Goal: Task Accomplishment & Management: Use online tool/utility

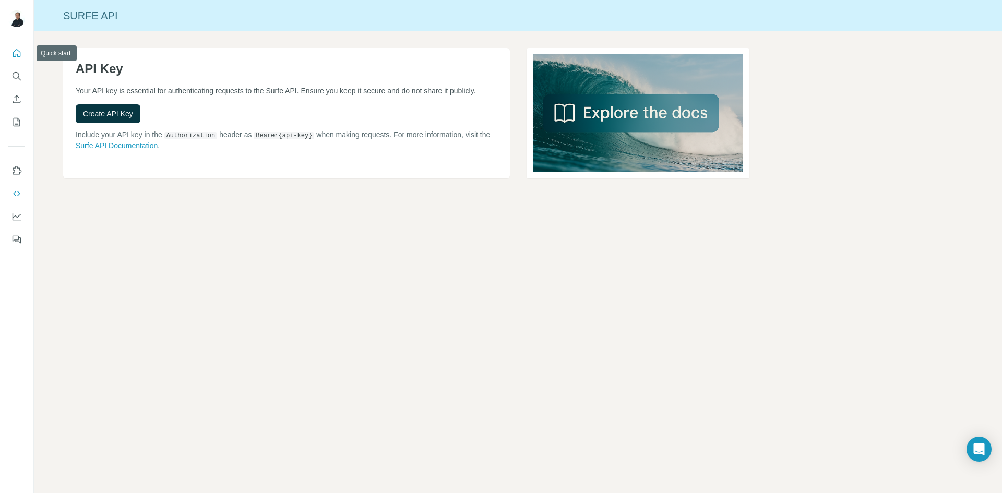
click at [18, 56] on icon "Quick start" at bounding box center [16, 53] width 10 height 10
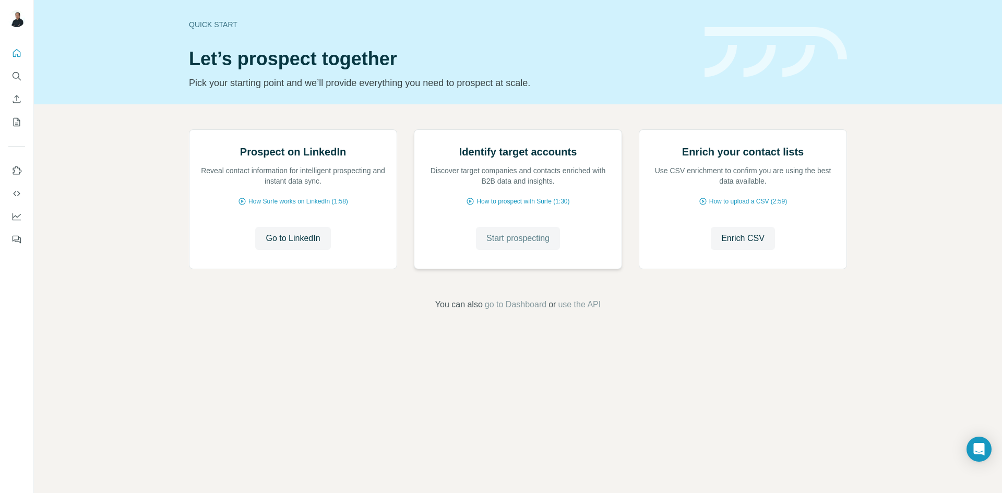
click at [536, 245] on span "Start prospecting" at bounding box center [518, 238] width 63 height 13
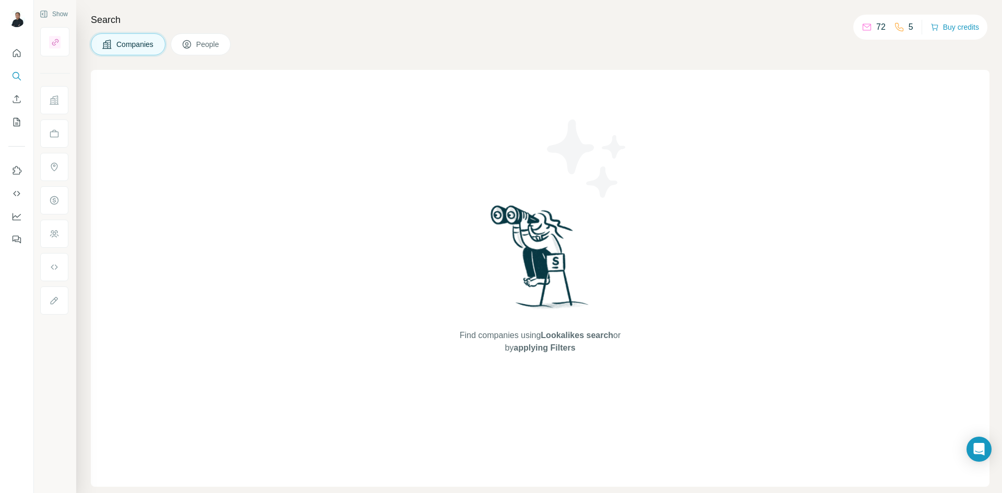
click at [876, 27] on p "72" at bounding box center [880, 27] width 9 height 13
click at [138, 50] on button "Companies" at bounding box center [128, 44] width 75 height 22
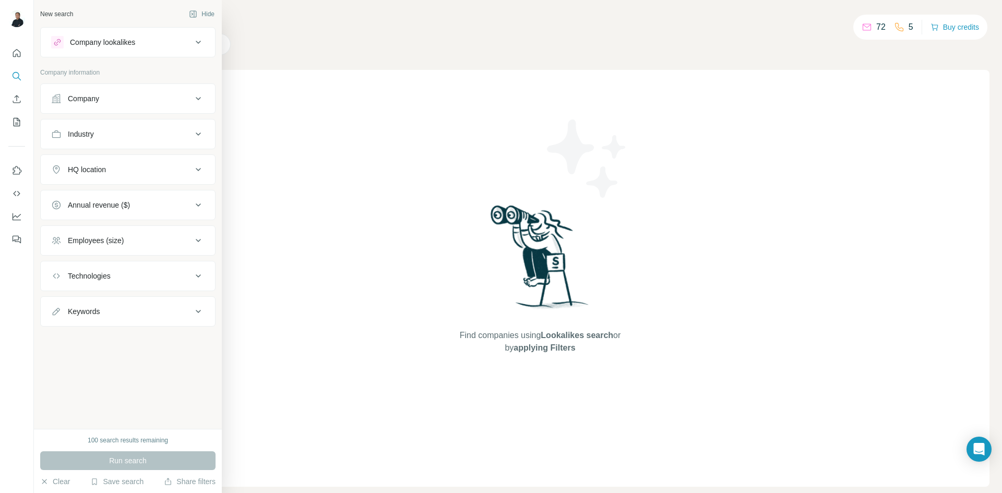
click at [52, 99] on icon at bounding box center [56, 98] width 10 height 10
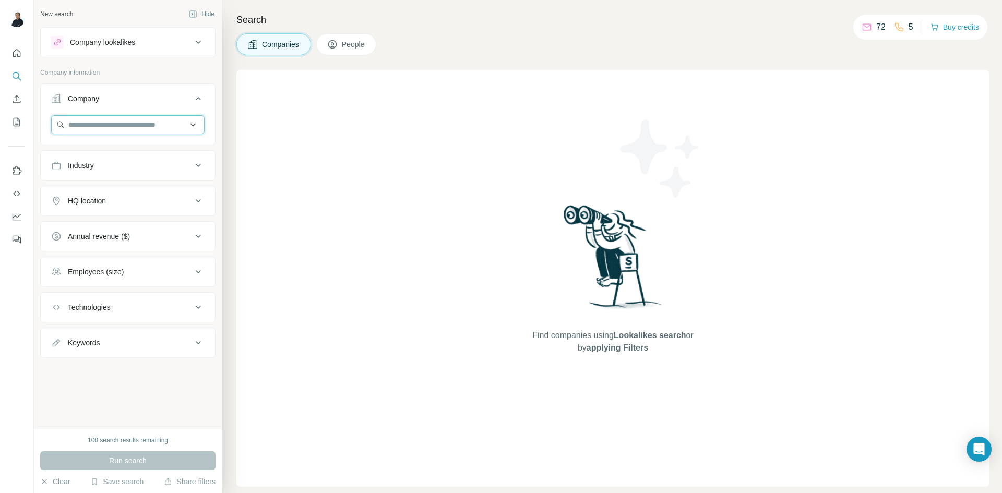
click at [118, 126] on input "text" at bounding box center [127, 124] width 153 height 19
click at [101, 170] on div "Industry" at bounding box center [121, 165] width 141 height 10
click at [93, 191] on input at bounding box center [122, 191] width 129 height 11
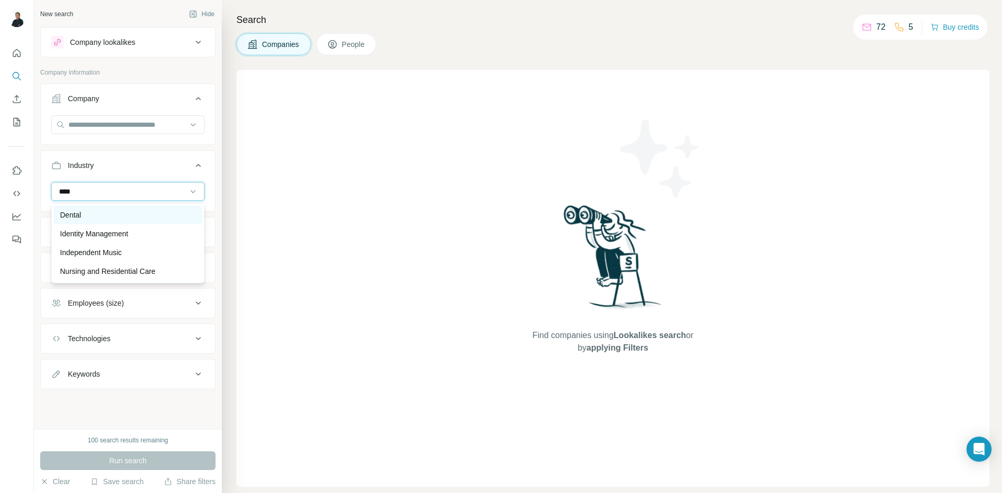
type input "****"
click at [88, 210] on div "Dental" at bounding box center [128, 215] width 136 height 10
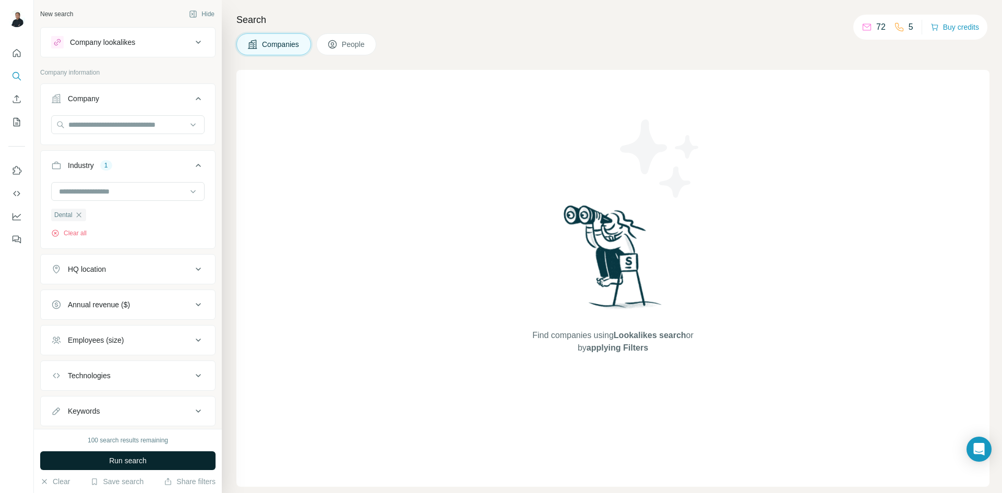
click at [172, 465] on button "Run search" at bounding box center [127, 461] width 175 height 19
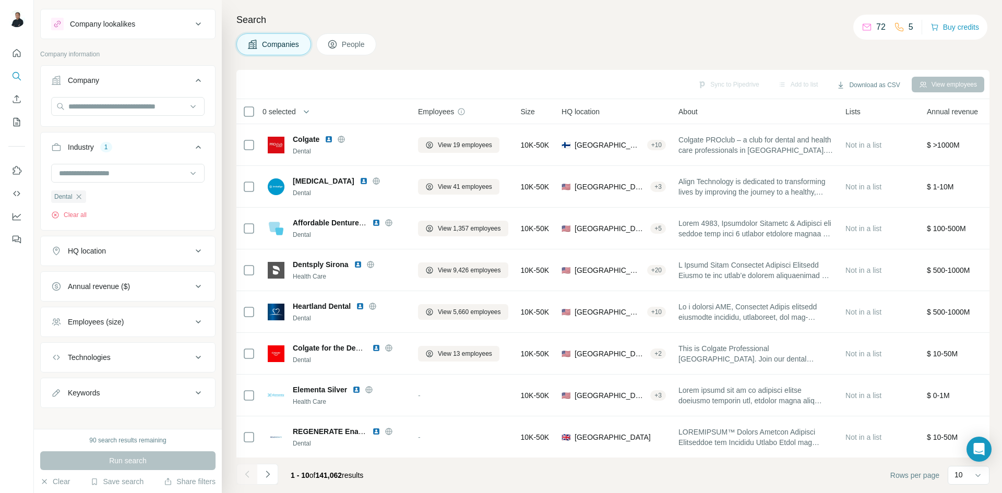
scroll to position [27, 0]
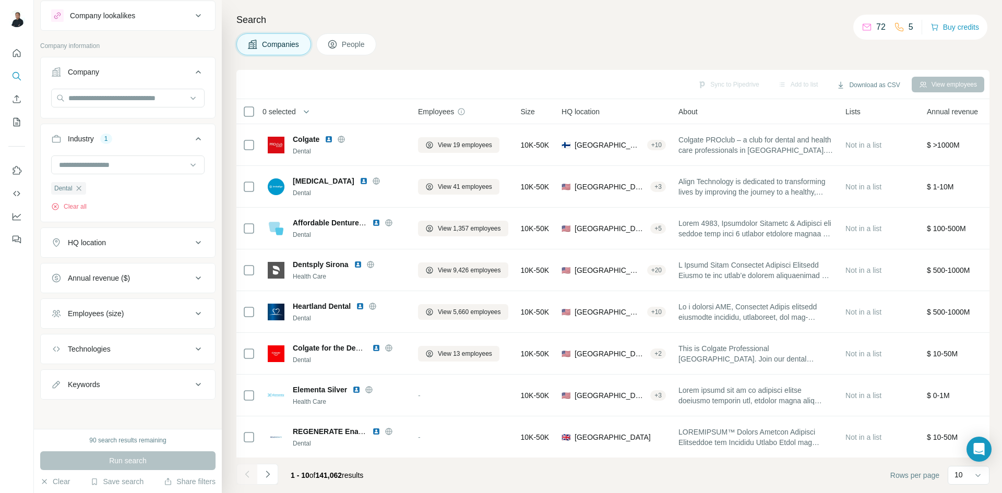
click at [131, 317] on div "Employees (size)" at bounding box center [121, 314] width 141 height 10
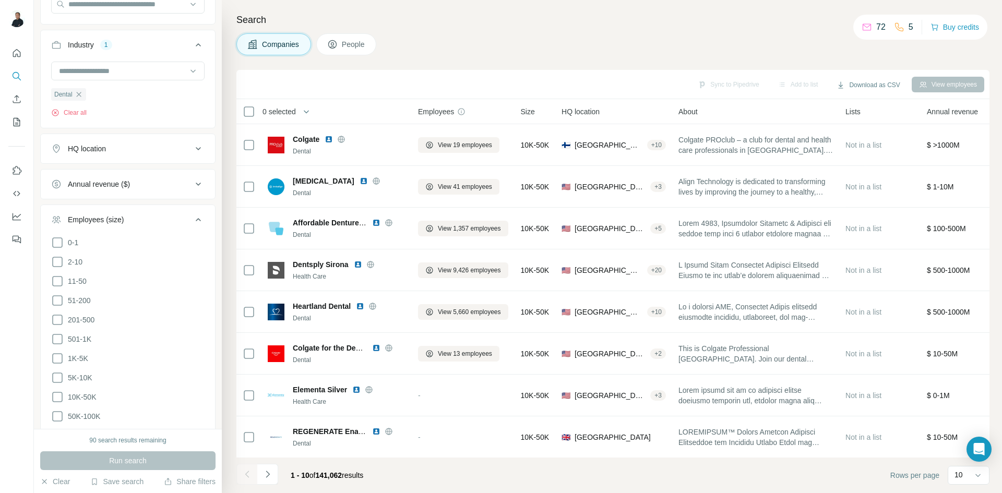
scroll to position [132, 0]
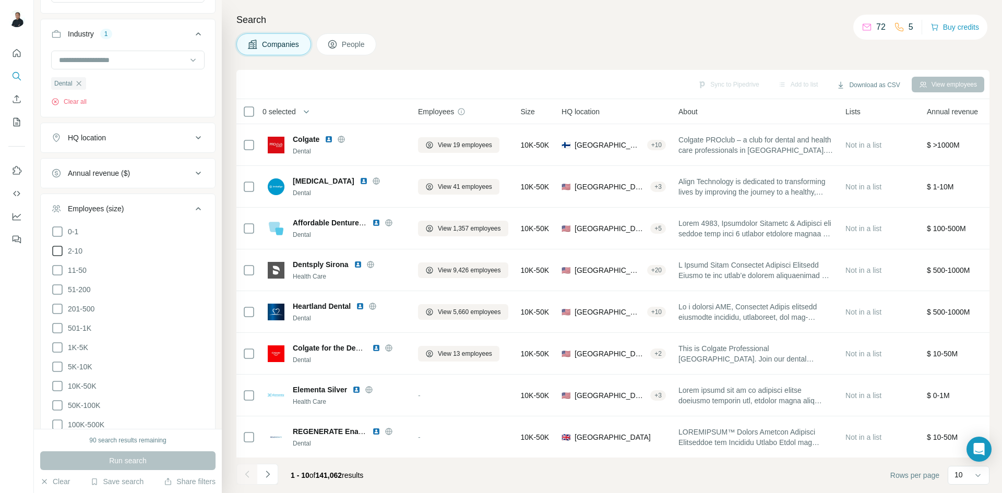
click at [55, 251] on icon at bounding box center [57, 251] width 13 height 13
click at [56, 271] on icon at bounding box center [57, 270] width 13 height 13
click at [56, 289] on icon at bounding box center [57, 289] width 13 height 13
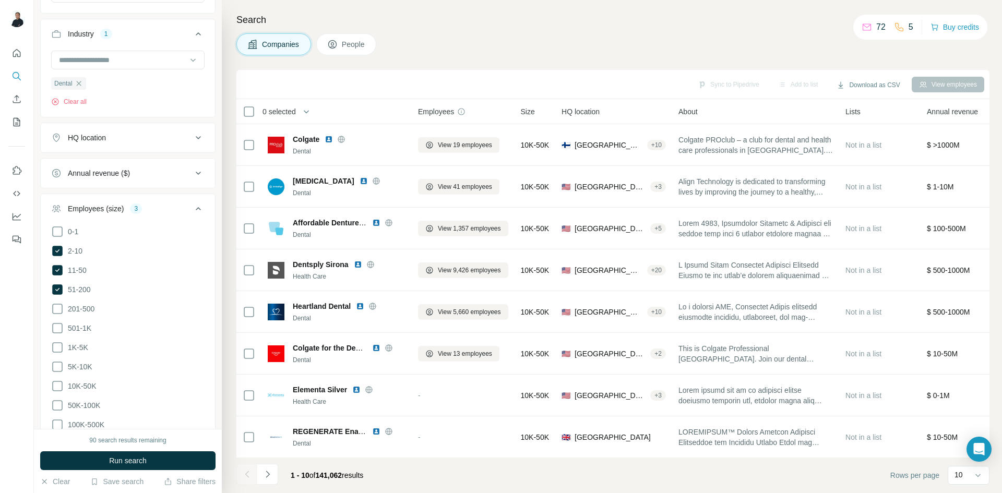
click at [125, 463] on span "Run search" at bounding box center [128, 461] width 38 height 10
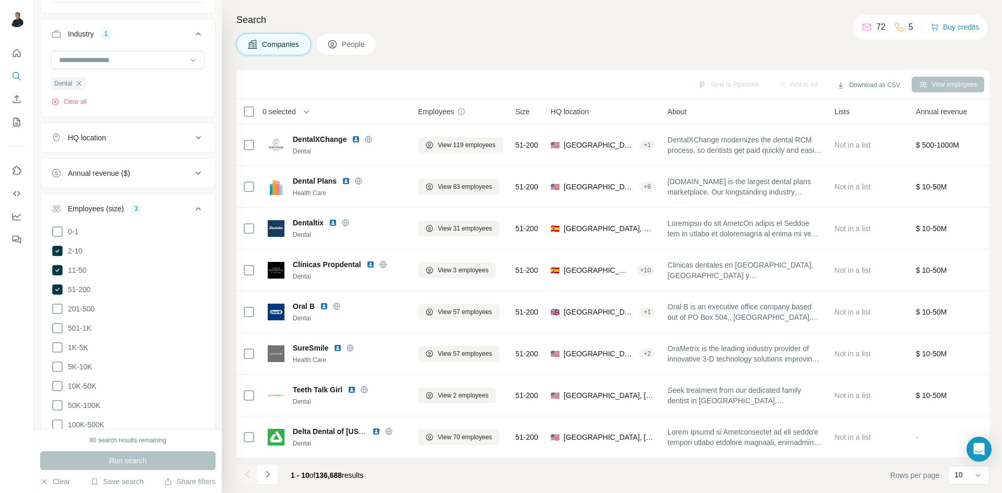
click at [192, 209] on icon at bounding box center [198, 209] width 13 height 13
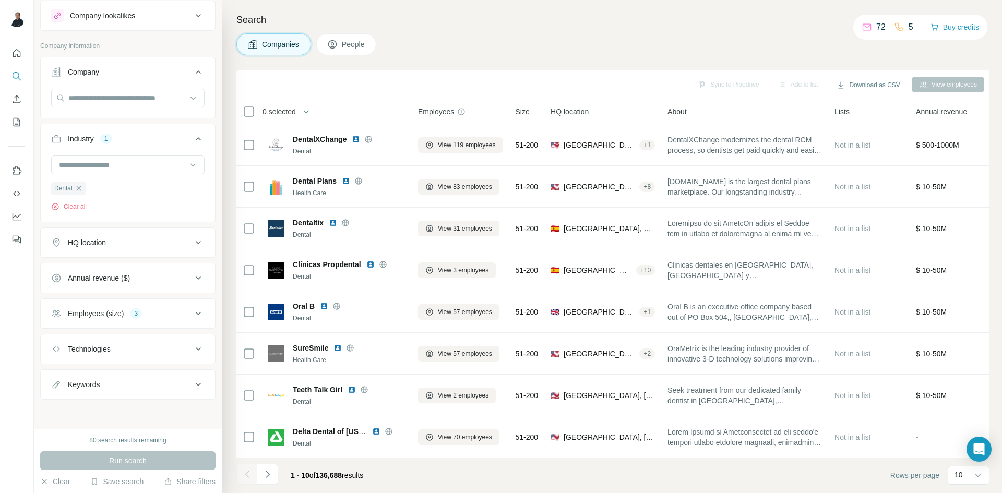
click at [135, 346] on div "Technologies" at bounding box center [121, 349] width 141 height 10
click at [120, 379] on input "text" at bounding box center [127, 374] width 153 height 19
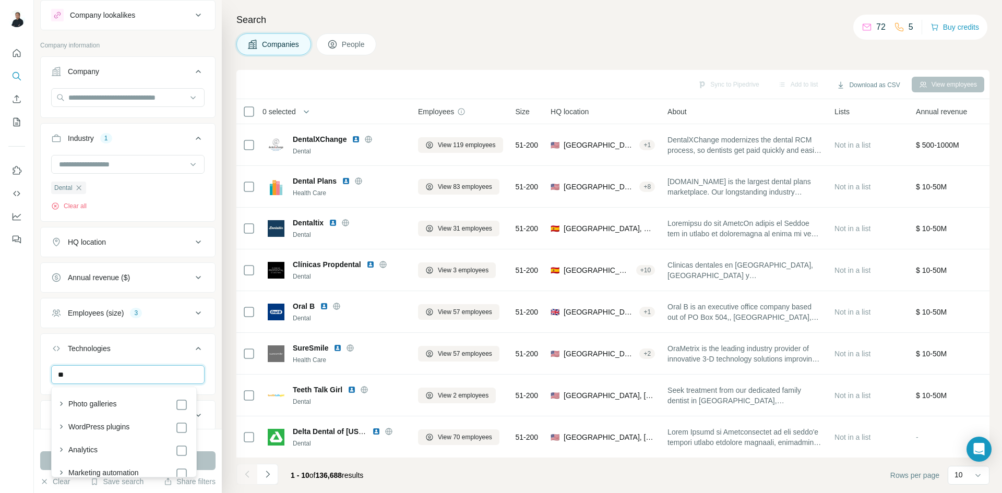
type input "*"
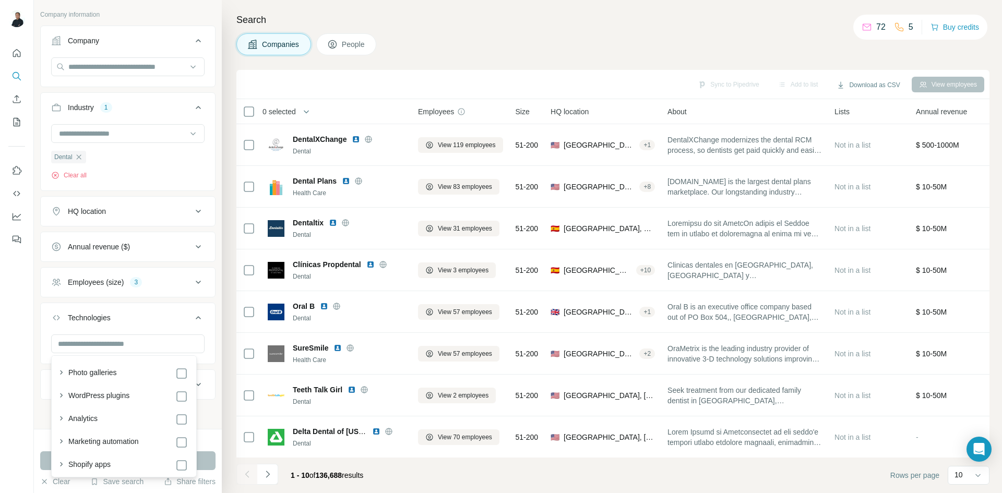
click at [194, 317] on icon at bounding box center [198, 318] width 13 height 13
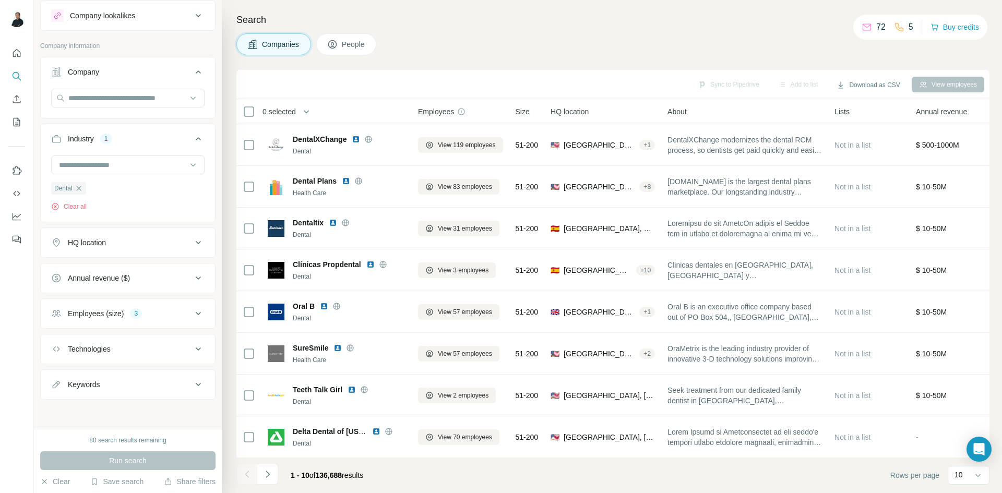
click at [161, 384] on div "Keywords" at bounding box center [121, 385] width 141 height 10
click at [105, 406] on input "text" at bounding box center [117, 410] width 133 height 19
type input "********"
click at [146, 462] on span "Run search" at bounding box center [128, 461] width 38 height 10
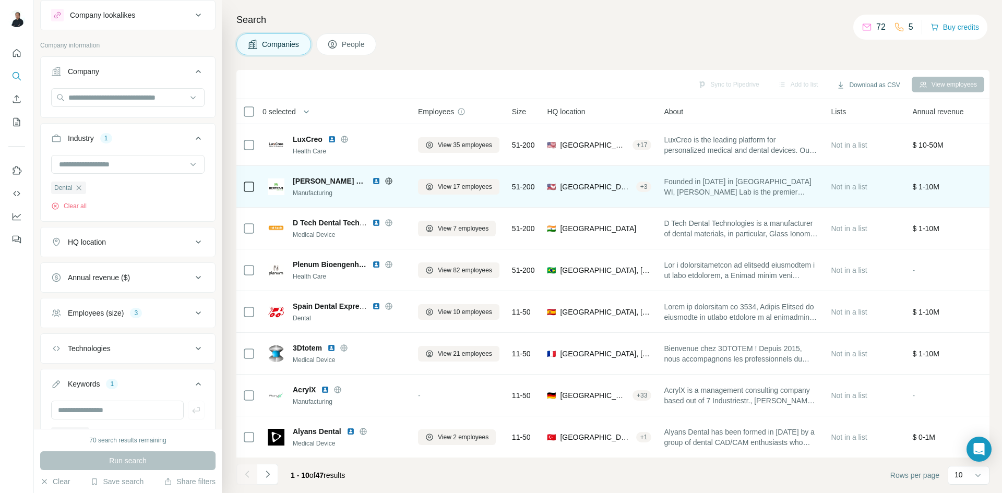
click at [311, 184] on span "[PERSON_NAME] Dental Lab" at bounding box center [330, 181] width 74 height 10
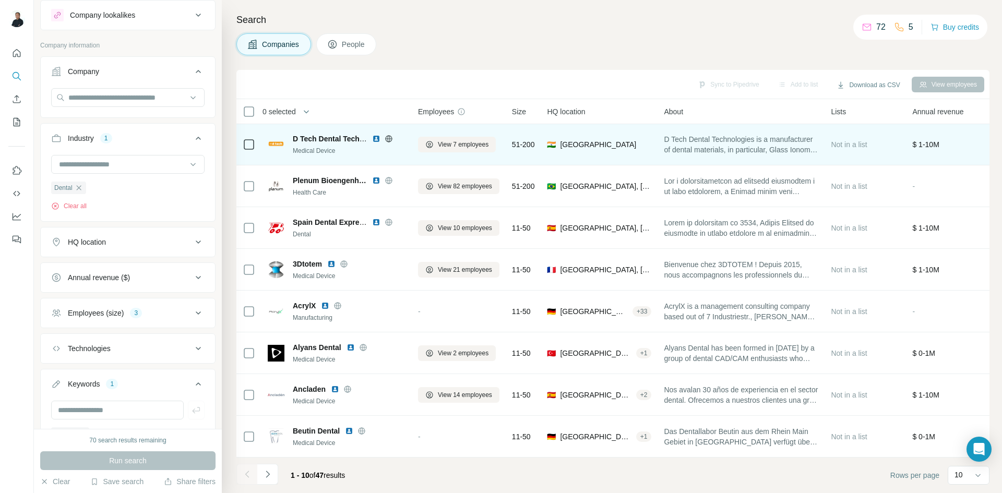
scroll to position [89, 0]
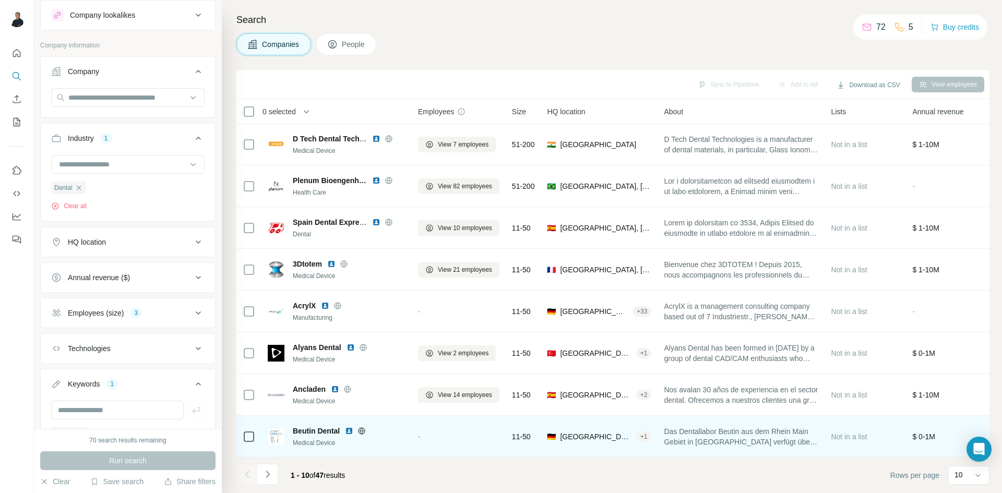
click at [324, 427] on span "Beutin Dental" at bounding box center [316, 431] width 47 height 10
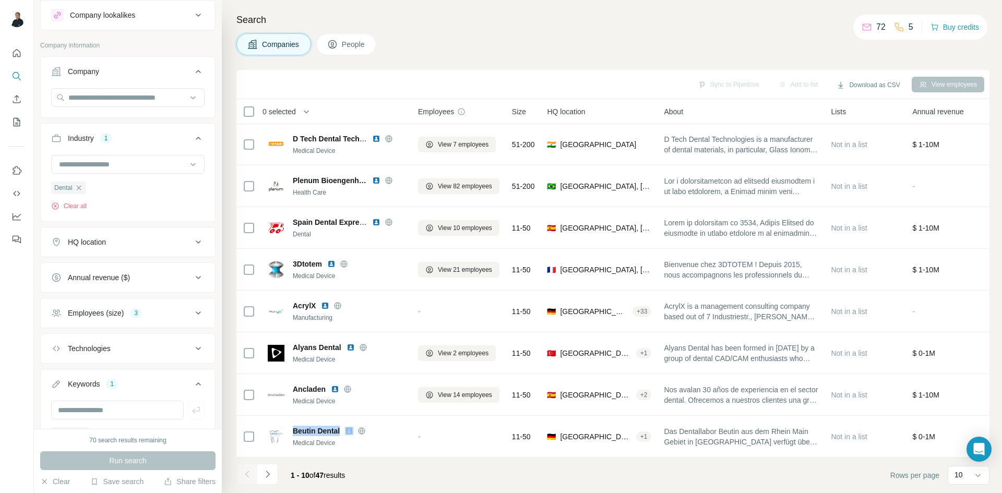
copy span "Beutin Dental"
